Goal: Information Seeking & Learning: Compare options

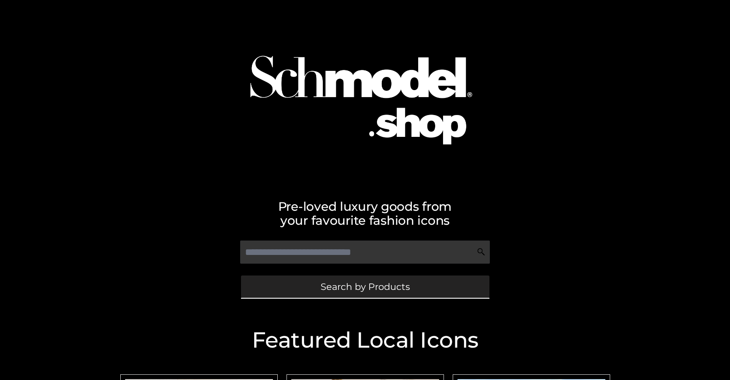
click at [365, 287] on span "Search by Products" at bounding box center [365, 286] width 89 height 9
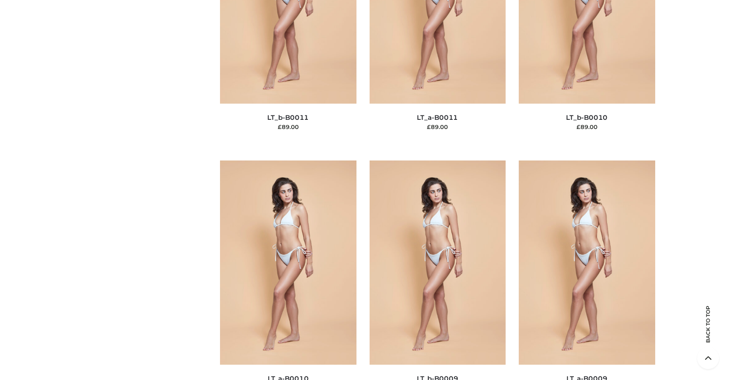
scroll to position [76, 0]
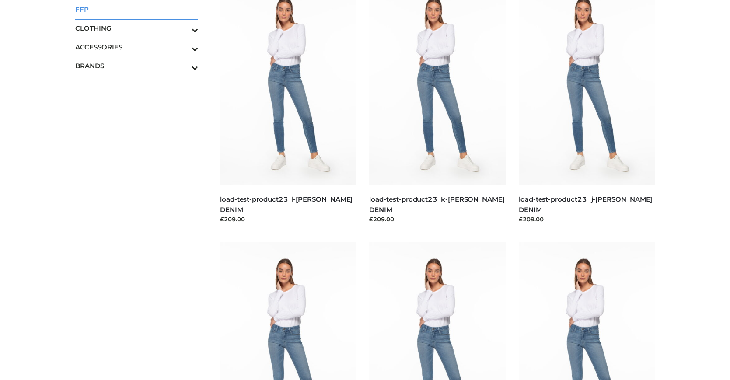
click at [137, 9] on span "FFP" at bounding box center [136, 9] width 123 height 10
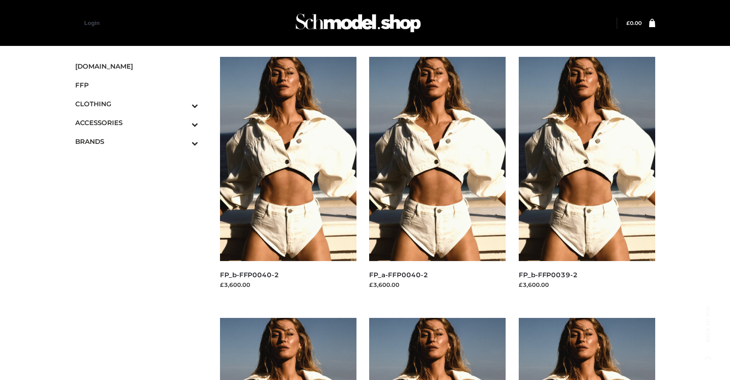
scroll to position [705, 0]
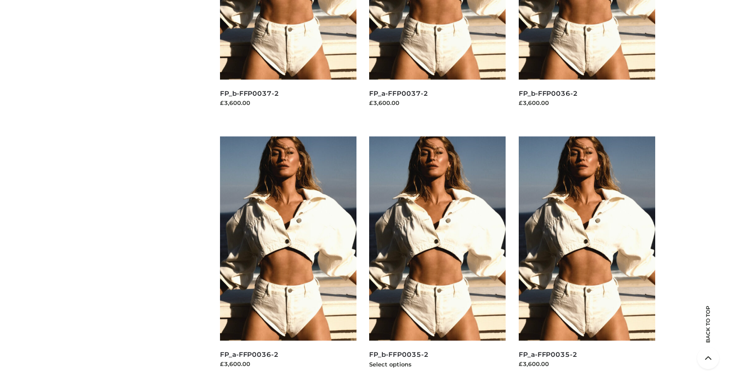
click at [438, 258] on img at bounding box center [437, 239] width 137 height 204
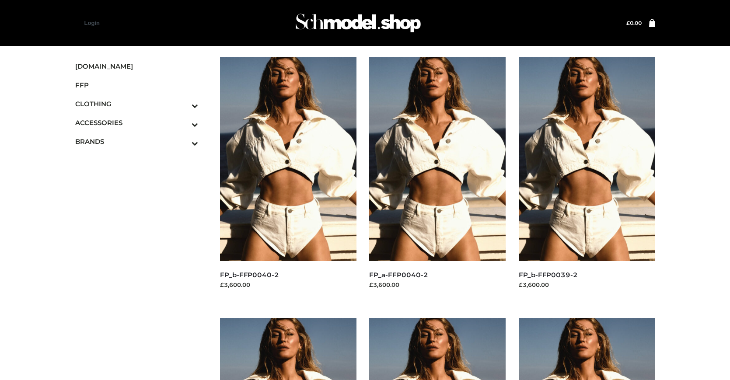
scroll to position [443, 0]
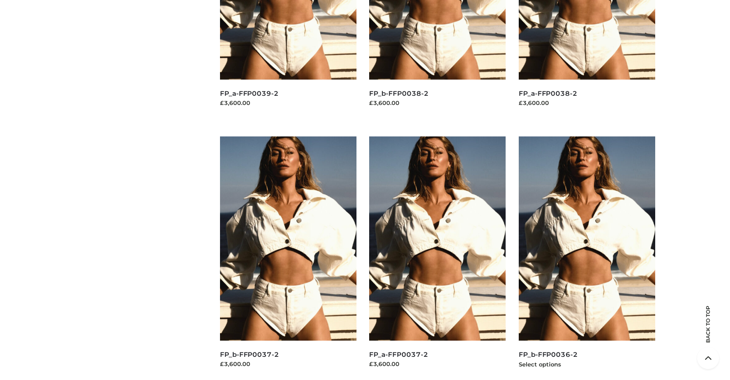
click at [587, 258] on img at bounding box center [587, 239] width 137 height 204
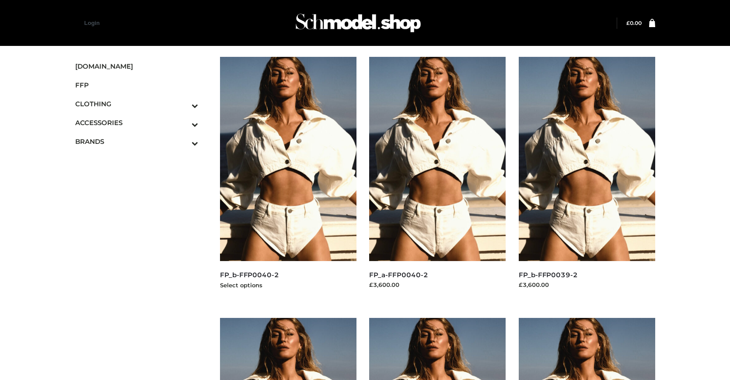
click at [288, 179] on img at bounding box center [288, 159] width 137 height 204
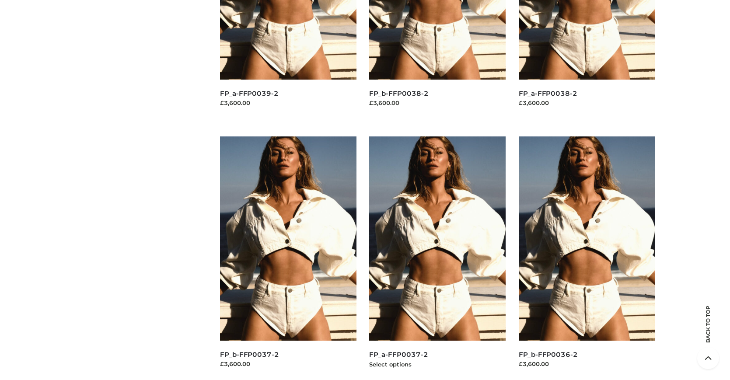
click at [438, 258] on img at bounding box center [437, 239] width 137 height 204
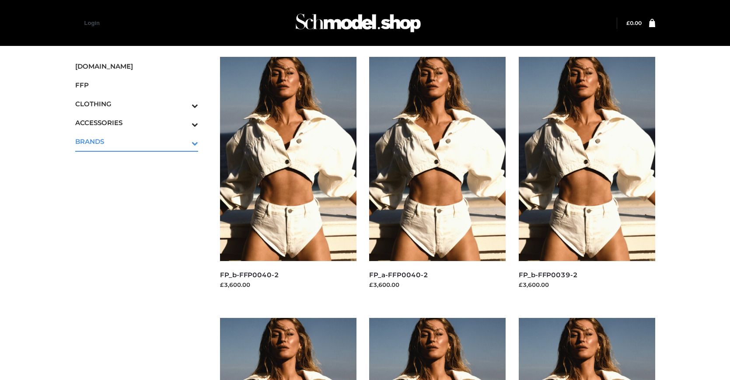
click at [183, 141] on icon "Toggle Submenu" at bounding box center [149, 143] width 98 height 10
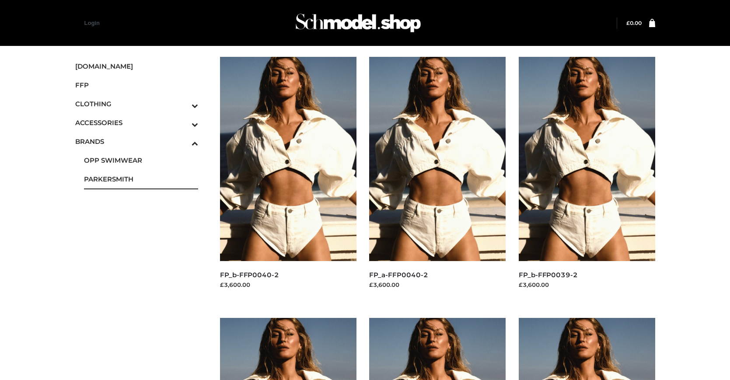
click at [141, 179] on span "PARKERSMITH" at bounding box center [141, 179] width 115 height 10
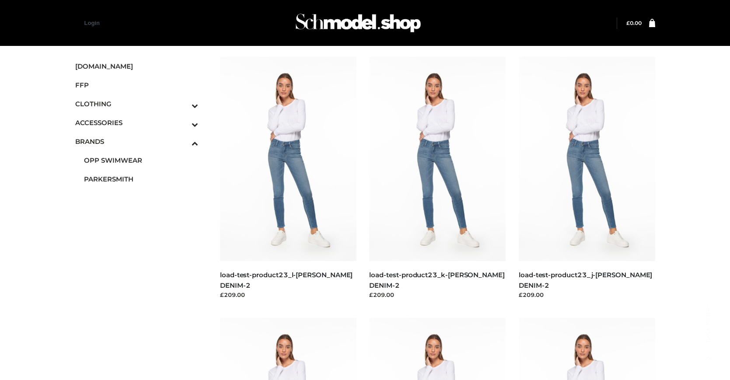
scroll to position [443, 0]
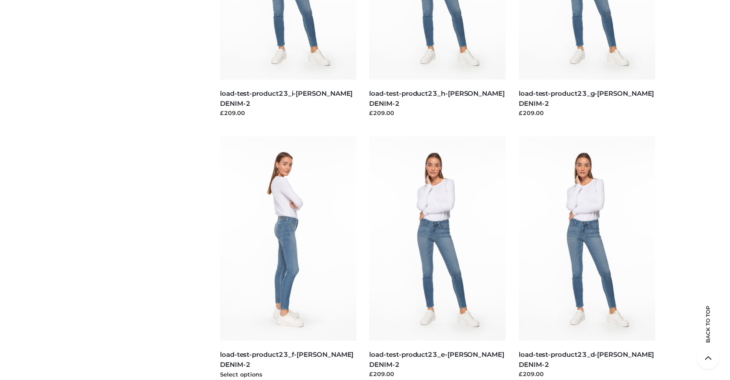
click at [288, 258] on img at bounding box center [288, 239] width 137 height 204
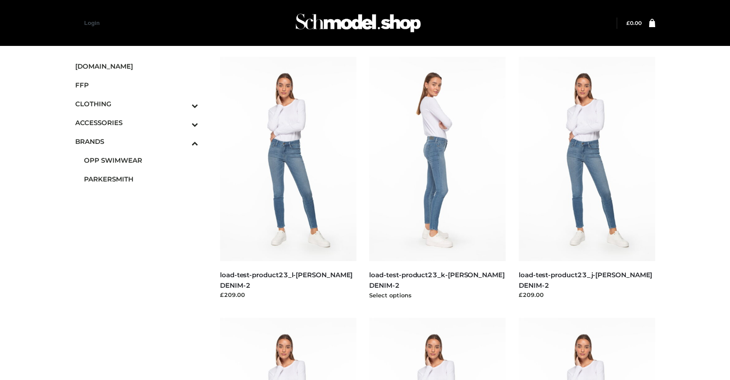
click at [438, 179] on img at bounding box center [437, 159] width 137 height 204
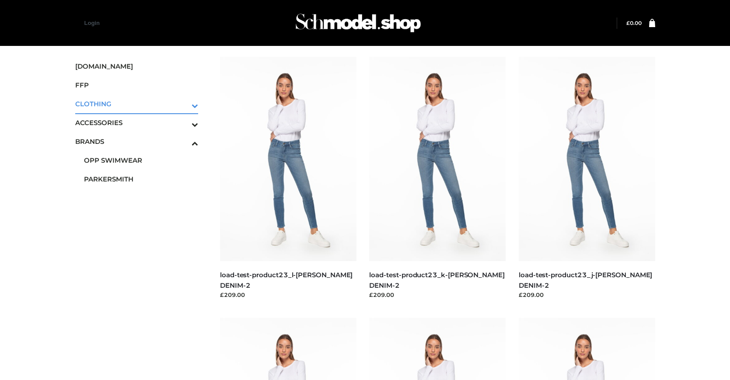
click at [183, 104] on icon "Toggle Submenu" at bounding box center [149, 106] width 98 height 10
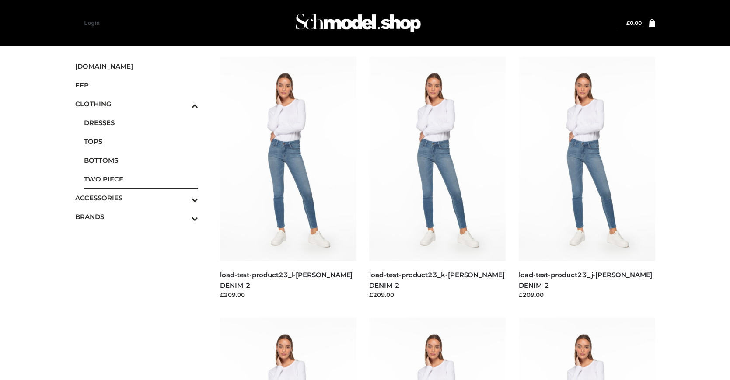
click at [141, 179] on span "TWO PIECE" at bounding box center [141, 179] width 115 height 10
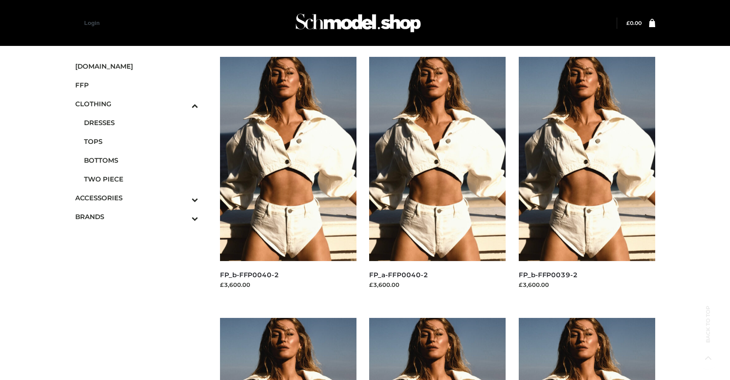
scroll to position [705, 0]
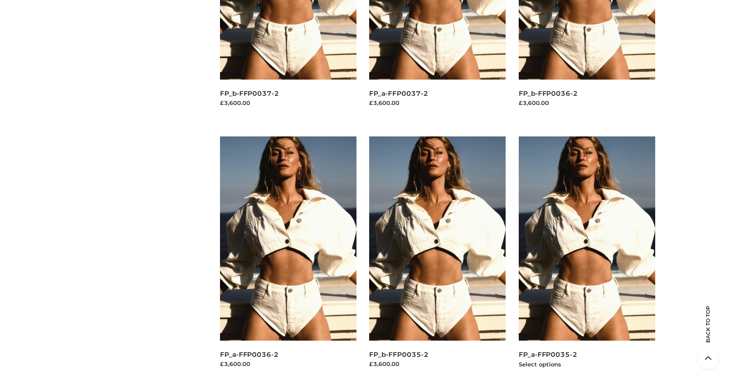
click at [587, 258] on img at bounding box center [587, 239] width 137 height 204
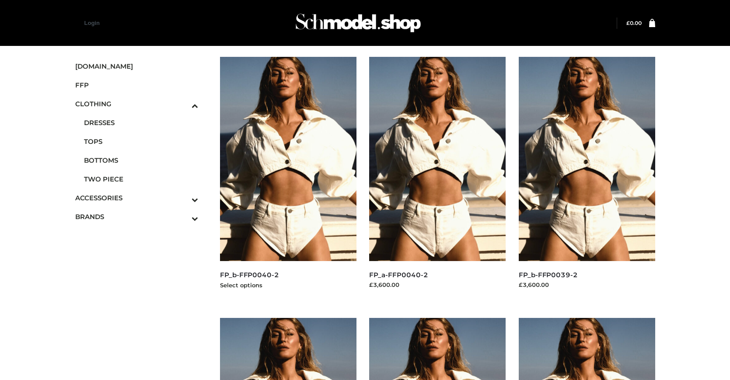
click at [288, 179] on img at bounding box center [288, 159] width 137 height 204
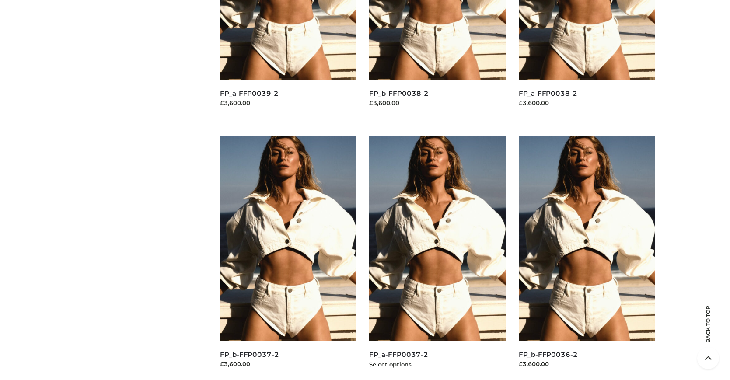
click at [438, 258] on img at bounding box center [437, 239] width 137 height 204
click at [587, 258] on img at bounding box center [587, 239] width 137 height 204
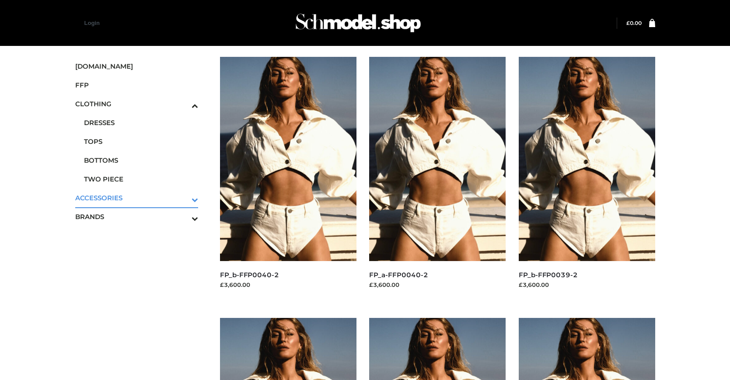
click at [183, 198] on icon "Toggle Submenu" at bounding box center [149, 200] width 98 height 10
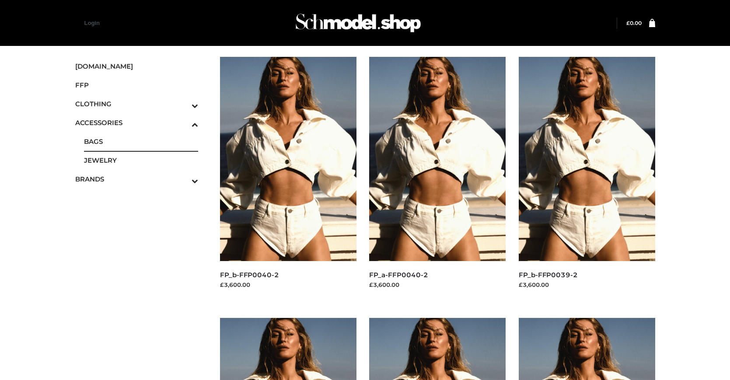
click at [141, 141] on span "BAGS" at bounding box center [141, 142] width 115 height 10
